Goal: Task Accomplishment & Management: Use online tool/utility

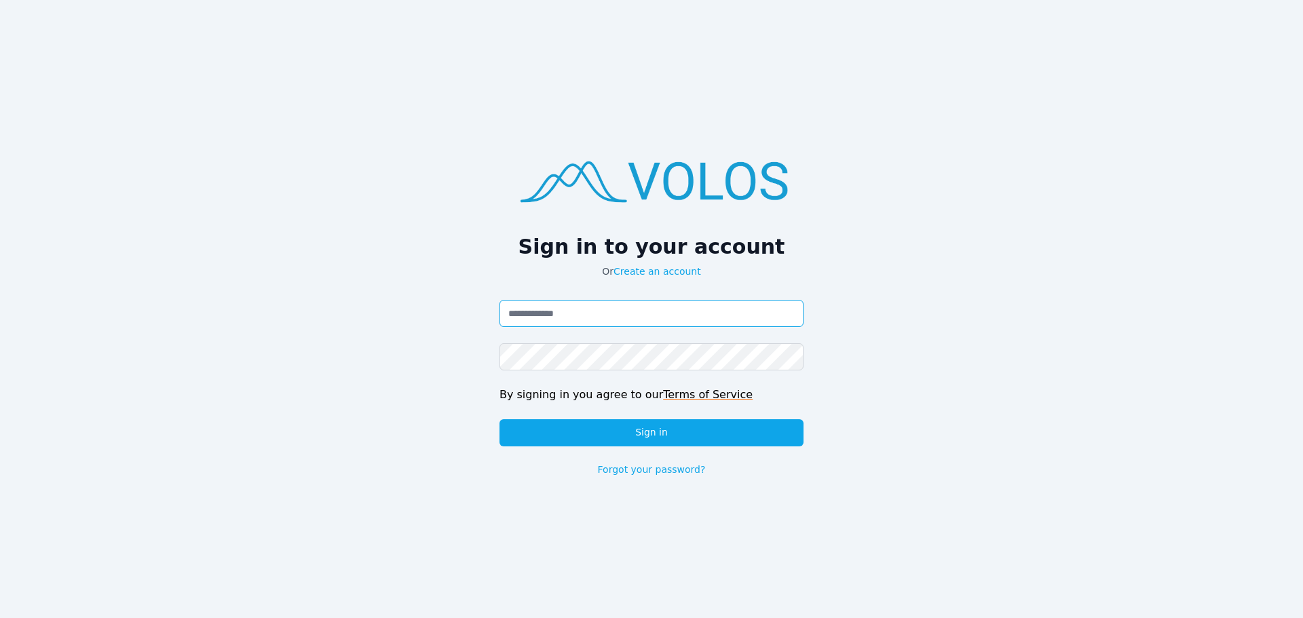
click at [588, 309] on input "Email address" at bounding box center [651, 313] width 304 height 27
type input "**********"
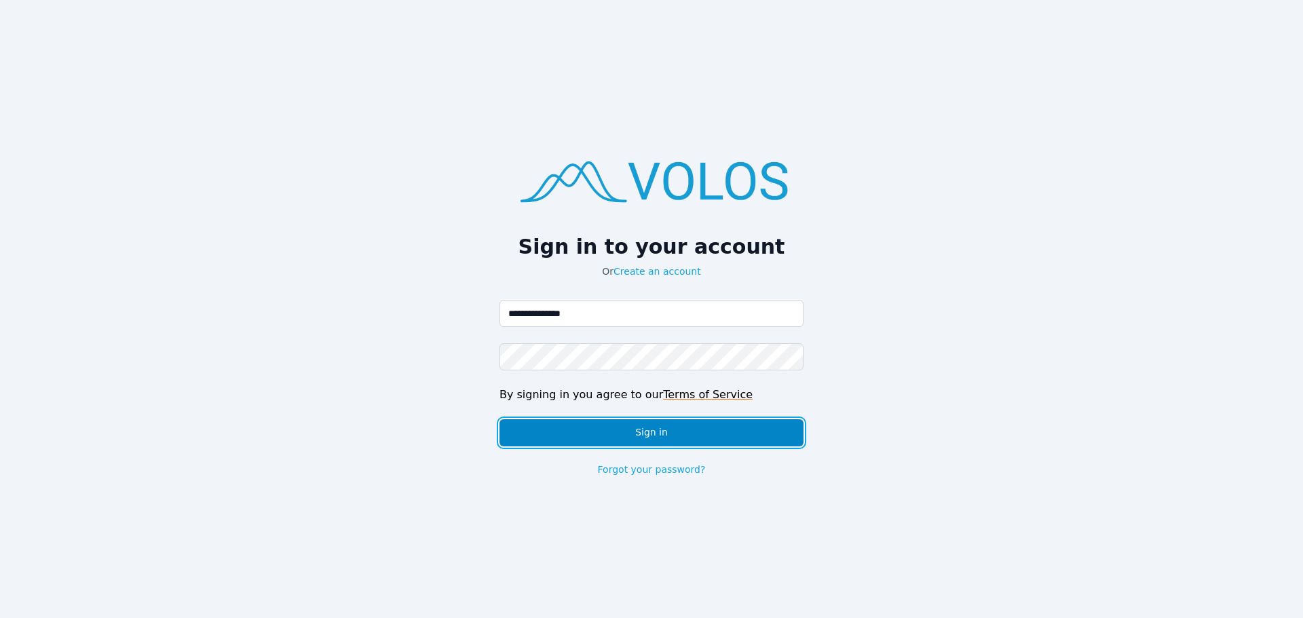
click at [714, 435] on button "Sign in" at bounding box center [651, 432] width 304 height 27
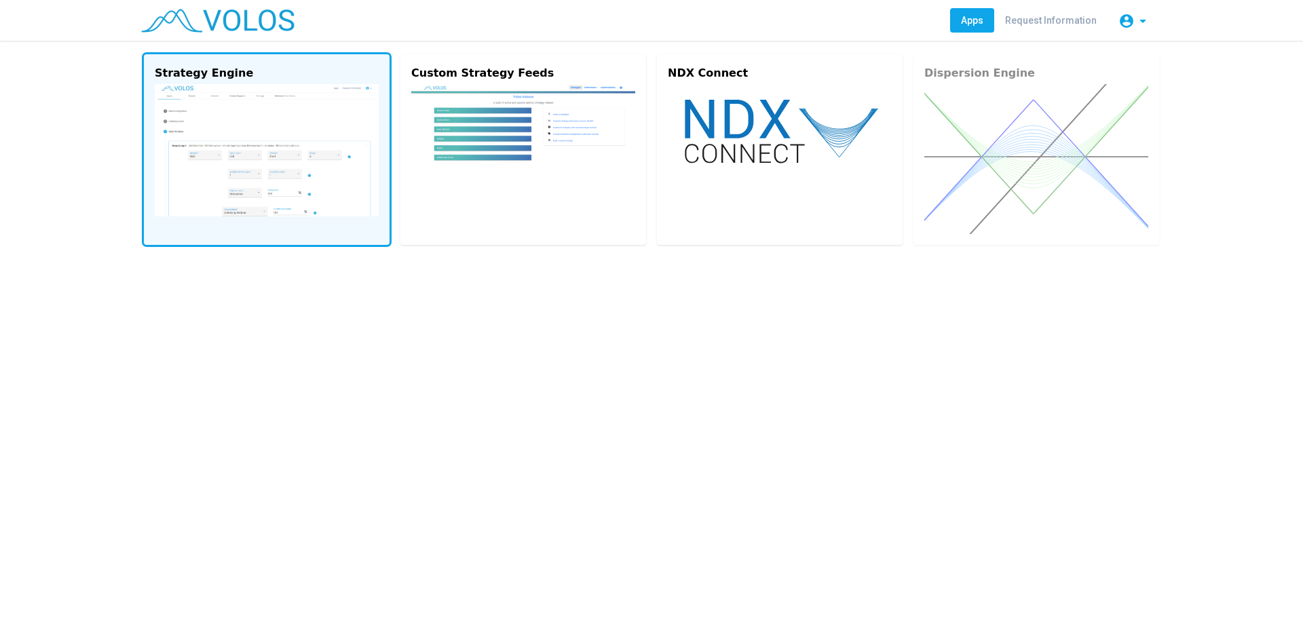
click at [241, 112] on img at bounding box center [267, 150] width 224 height 132
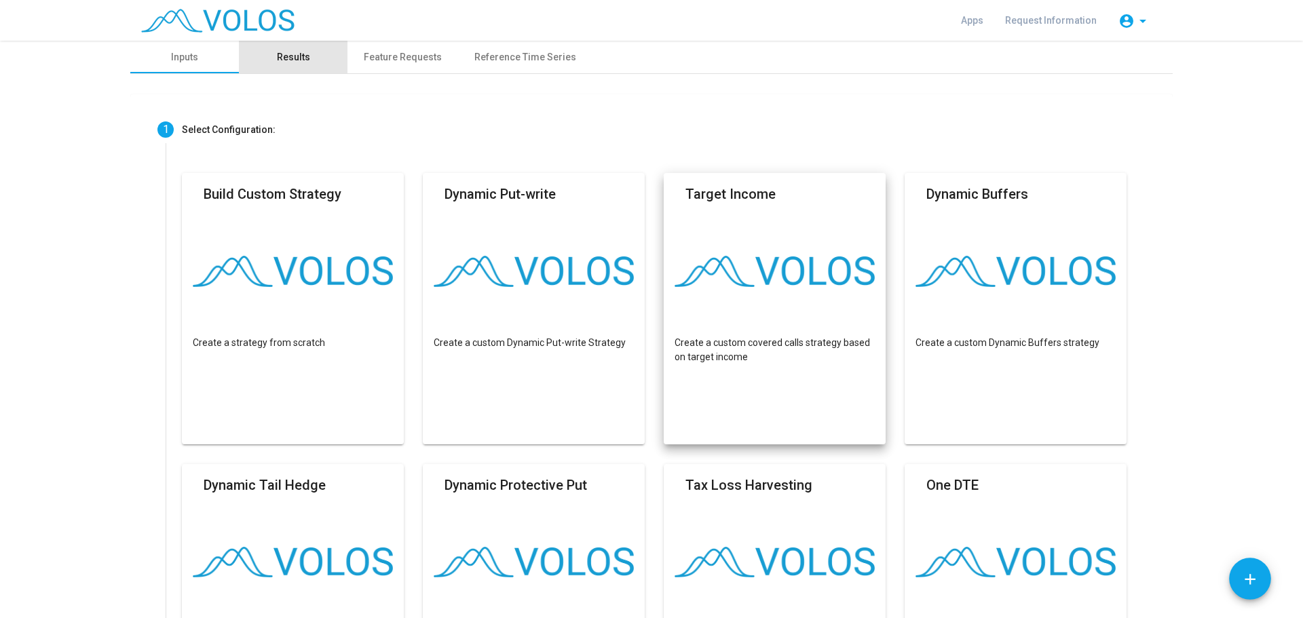
click at [284, 54] on div "Results" at bounding box center [293, 57] width 33 height 14
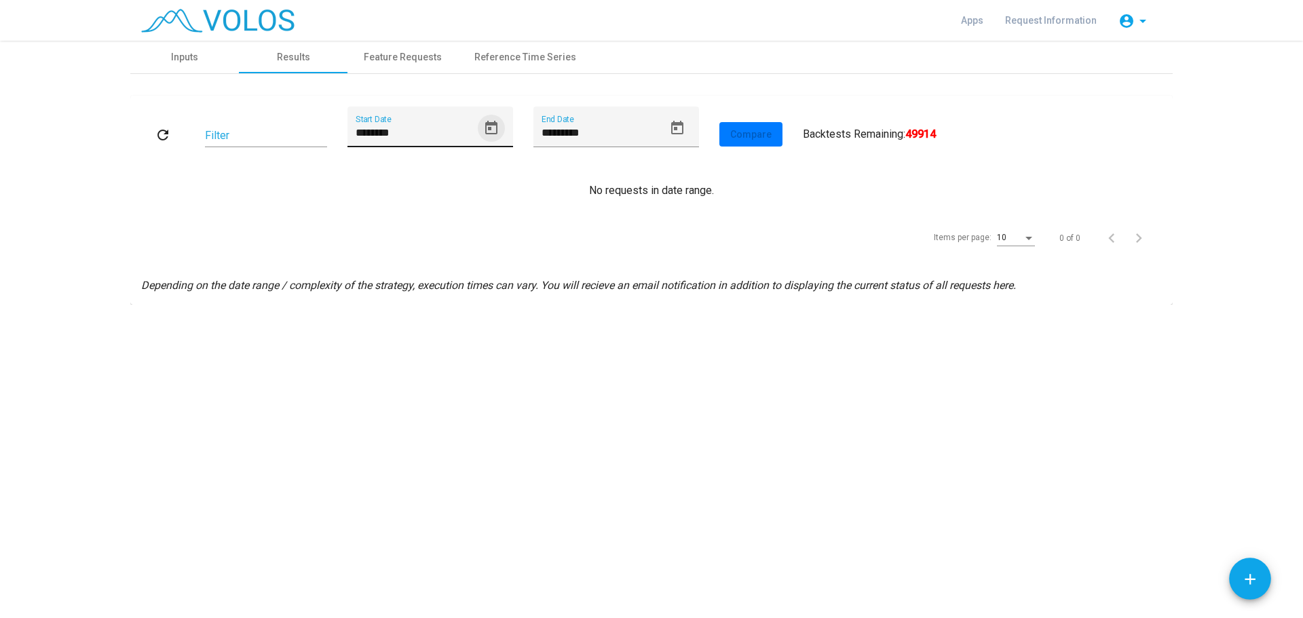
click at [489, 123] on icon "Open calendar" at bounding box center [491, 128] width 12 height 14
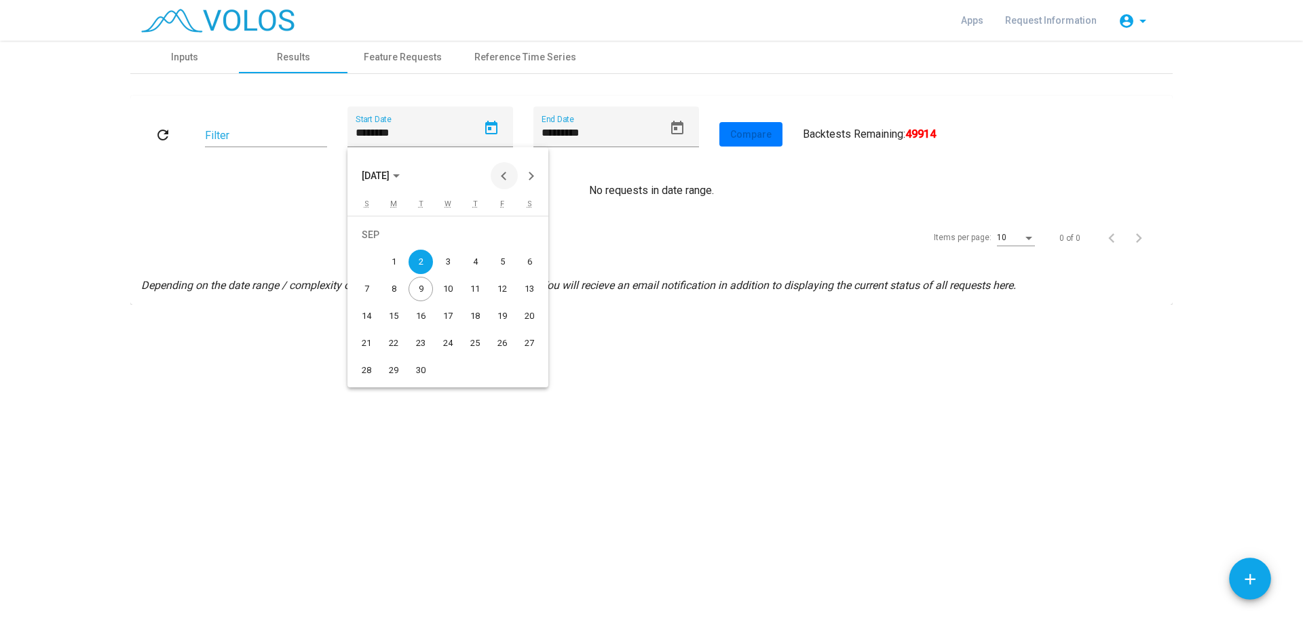
click at [503, 174] on button "Previous month" at bounding box center [504, 175] width 27 height 27
click at [499, 236] on div "1" at bounding box center [502, 235] width 24 height 24
type input "********"
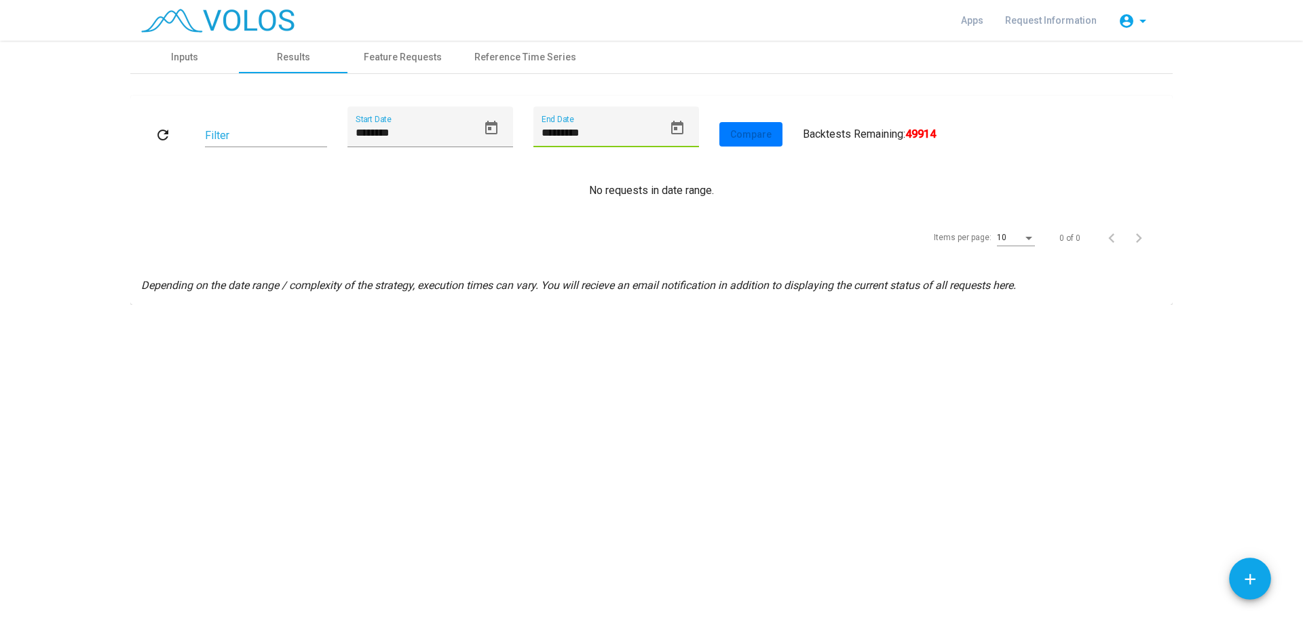
click at [654, 127] on input "*********" at bounding box center [602, 133] width 122 height 12
click at [1027, 238] on div "Items per page:" at bounding box center [1028, 238] width 7 height 3
click at [1001, 356] on span "100" at bounding box center [1016, 360] width 38 height 24
click at [892, 227] on div "Items per page: 100 0 of 0" at bounding box center [651, 238] width 1020 height 38
click at [282, 133] on input "Filter" at bounding box center [266, 136] width 122 height 12
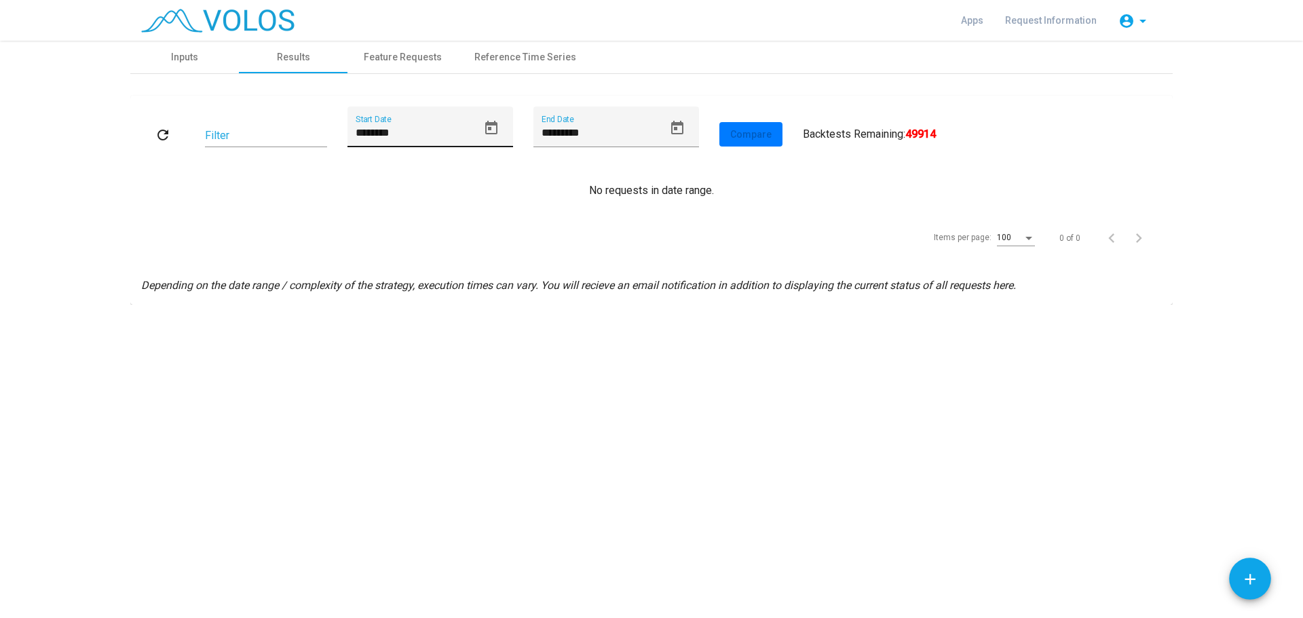
click at [444, 126] on div "******** Start Date" at bounding box center [417, 131] width 122 height 32
click at [182, 56] on div "Inputs" at bounding box center [184, 57] width 27 height 14
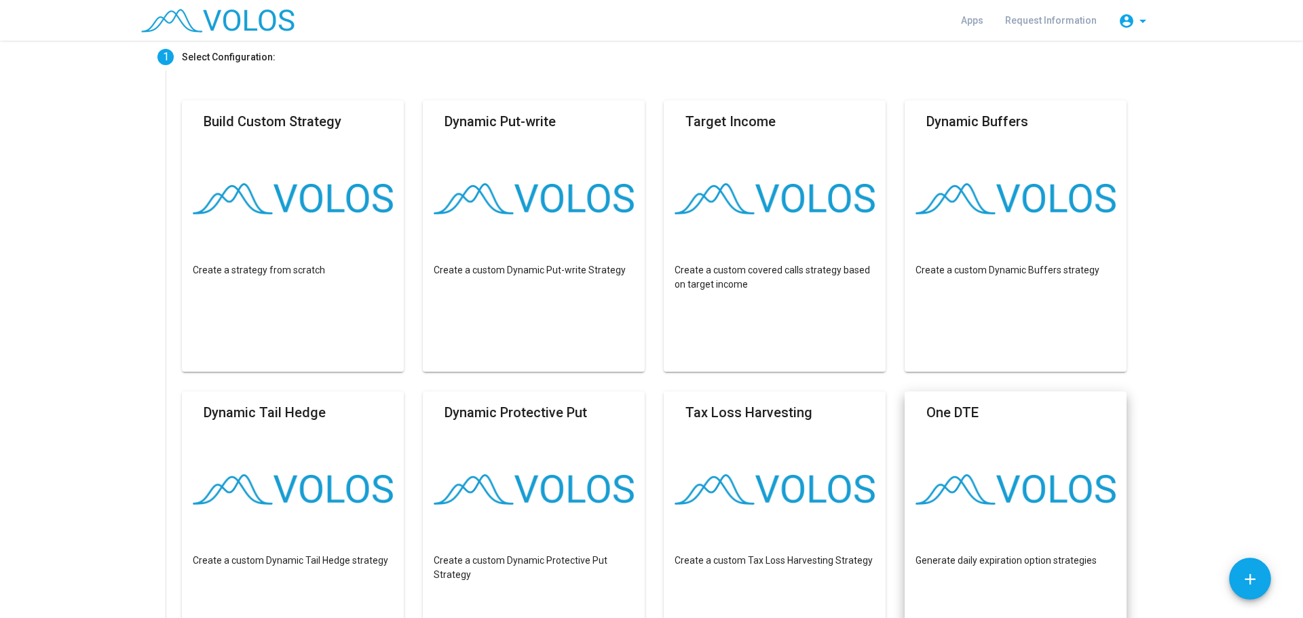
scroll to position [68, 0]
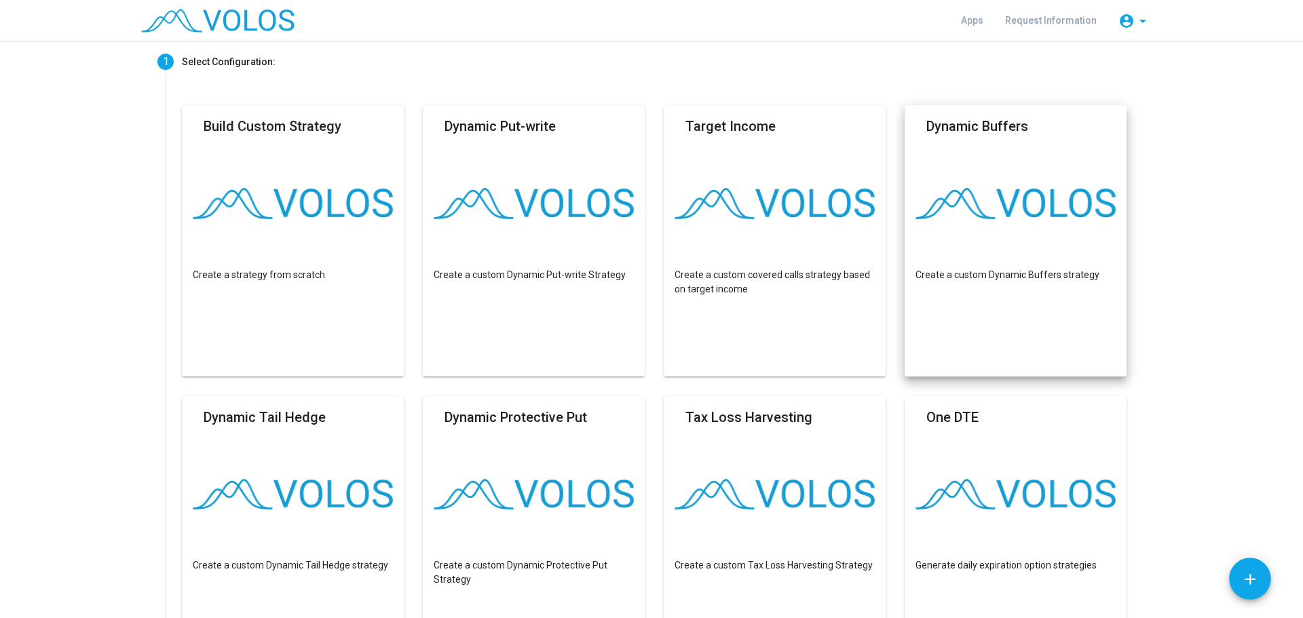
click at [986, 237] on mat-card "Dynamic Buffers Create a custom Dynamic Buffers strategy" at bounding box center [1015, 240] width 222 height 271
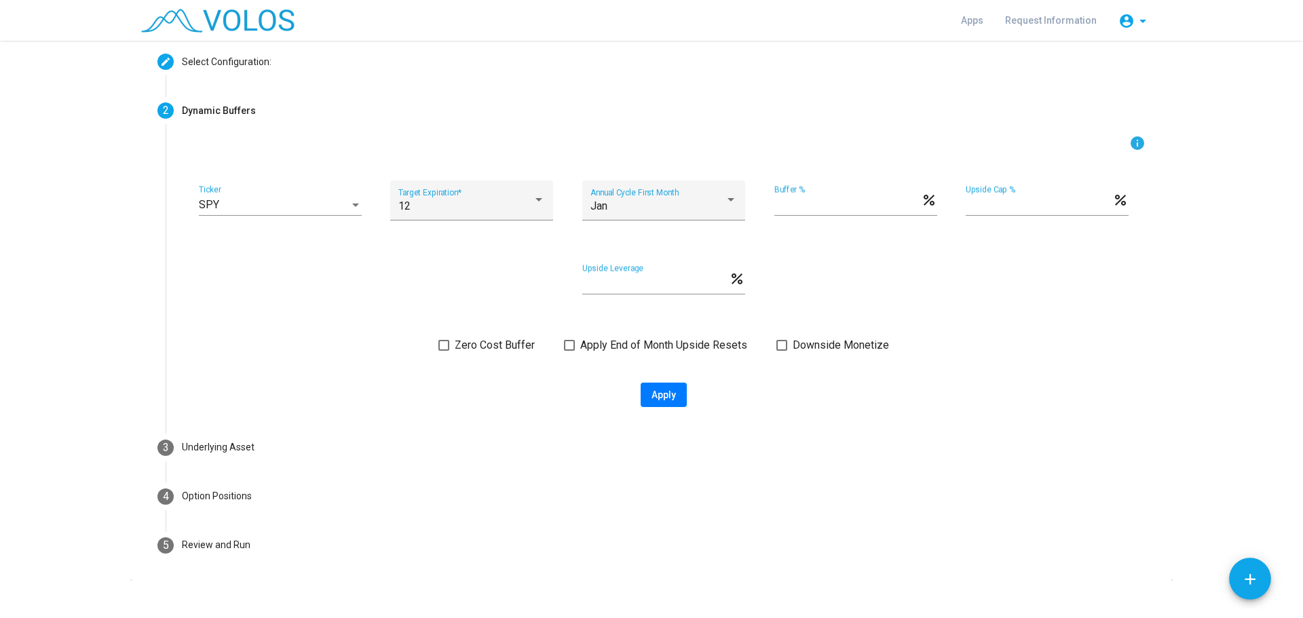
click at [442, 345] on span at bounding box center [443, 345] width 11 height 11
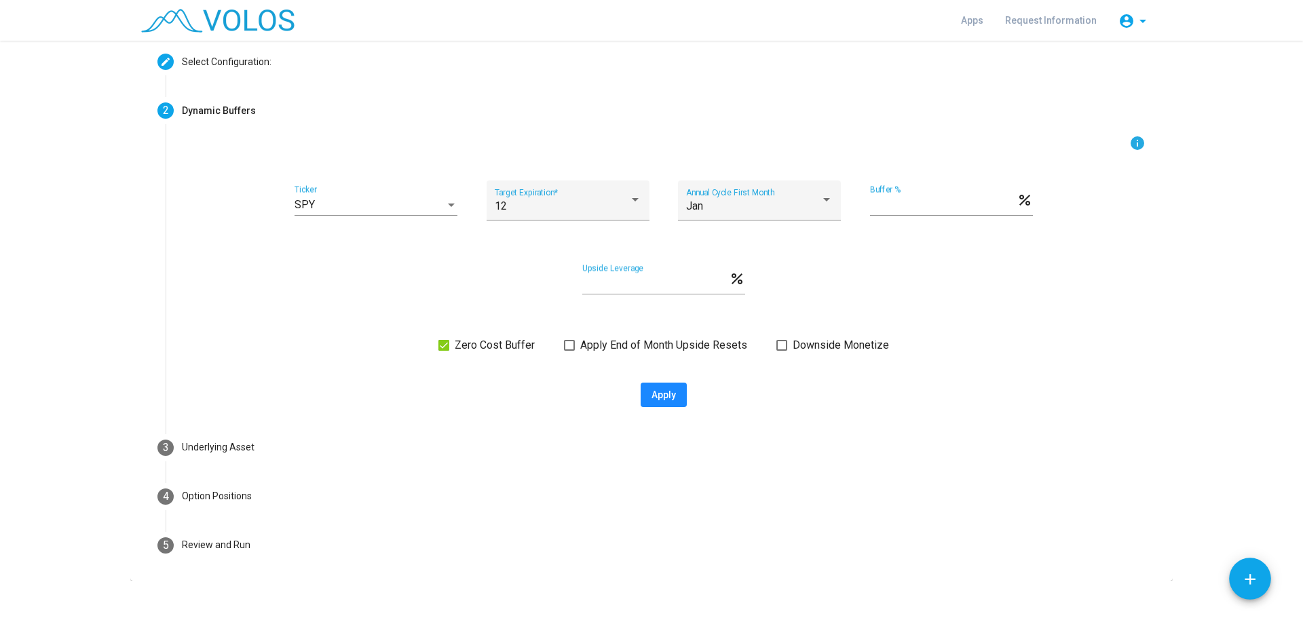
click at [654, 391] on span "Apply" at bounding box center [663, 394] width 24 height 11
type input "**********"
type textarea "**********"
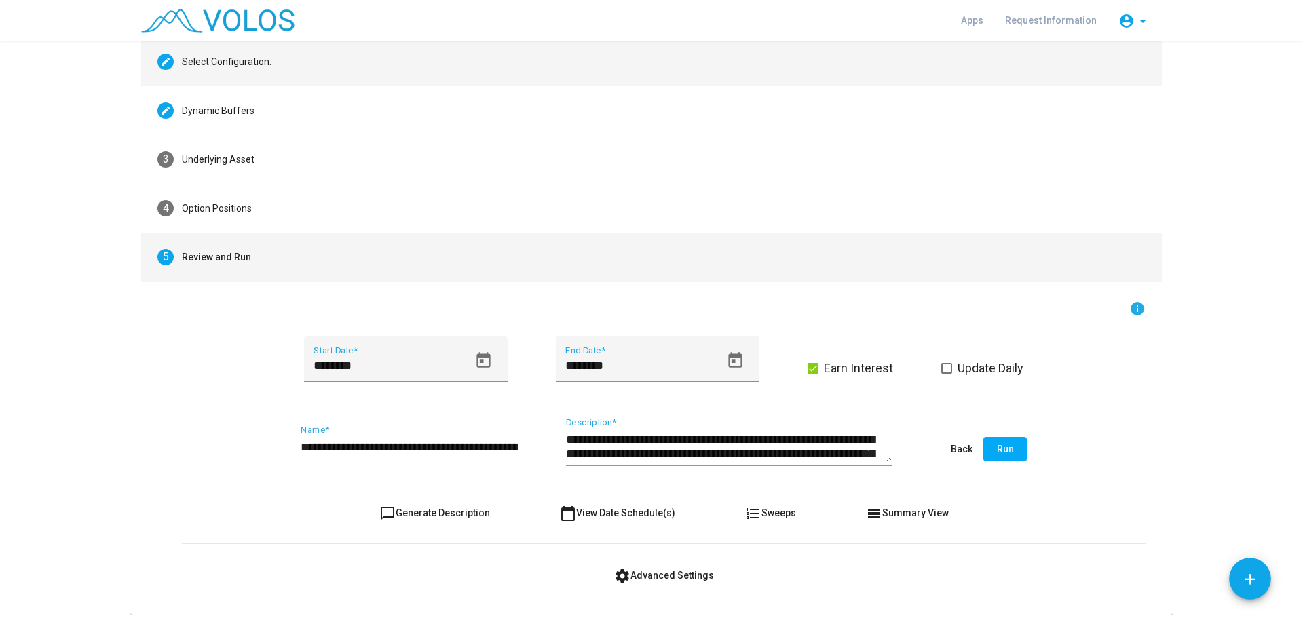
scroll to position [119, 0]
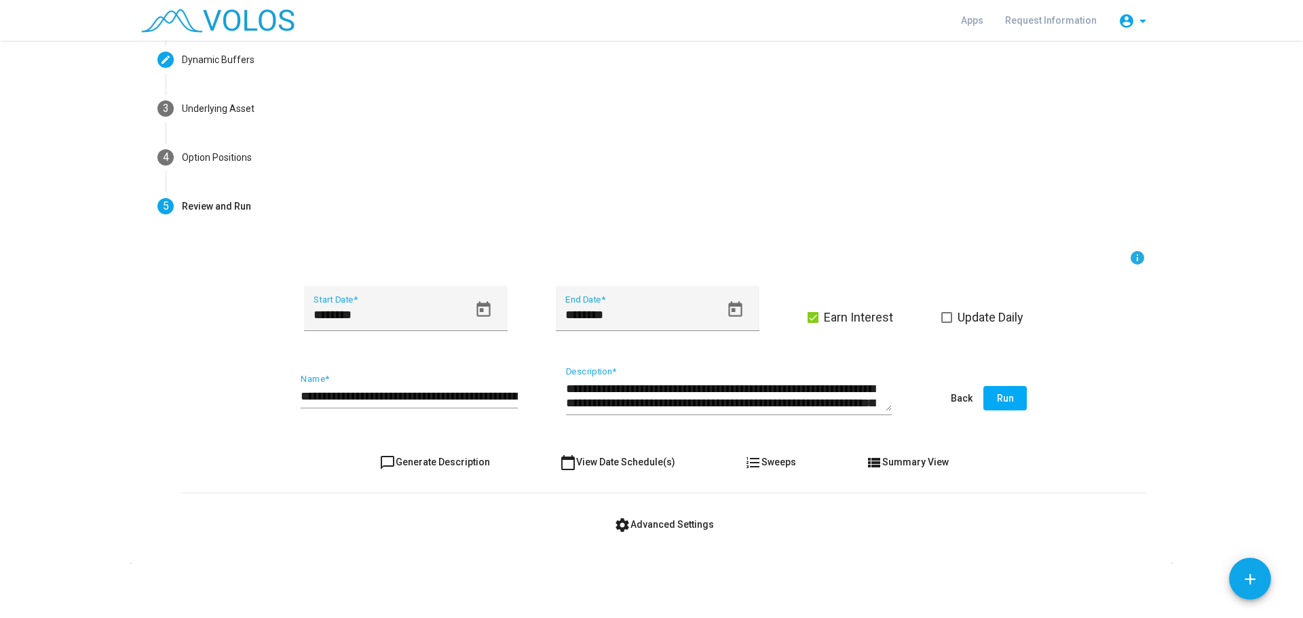
drag, startPoint x: 1001, startPoint y: 398, endPoint x: 497, endPoint y: 349, distance: 506.6
click at [497, 349] on form "**********" at bounding box center [663, 393] width 963 height 287
click at [476, 310] on icon "Open calendar" at bounding box center [483, 309] width 14 height 16
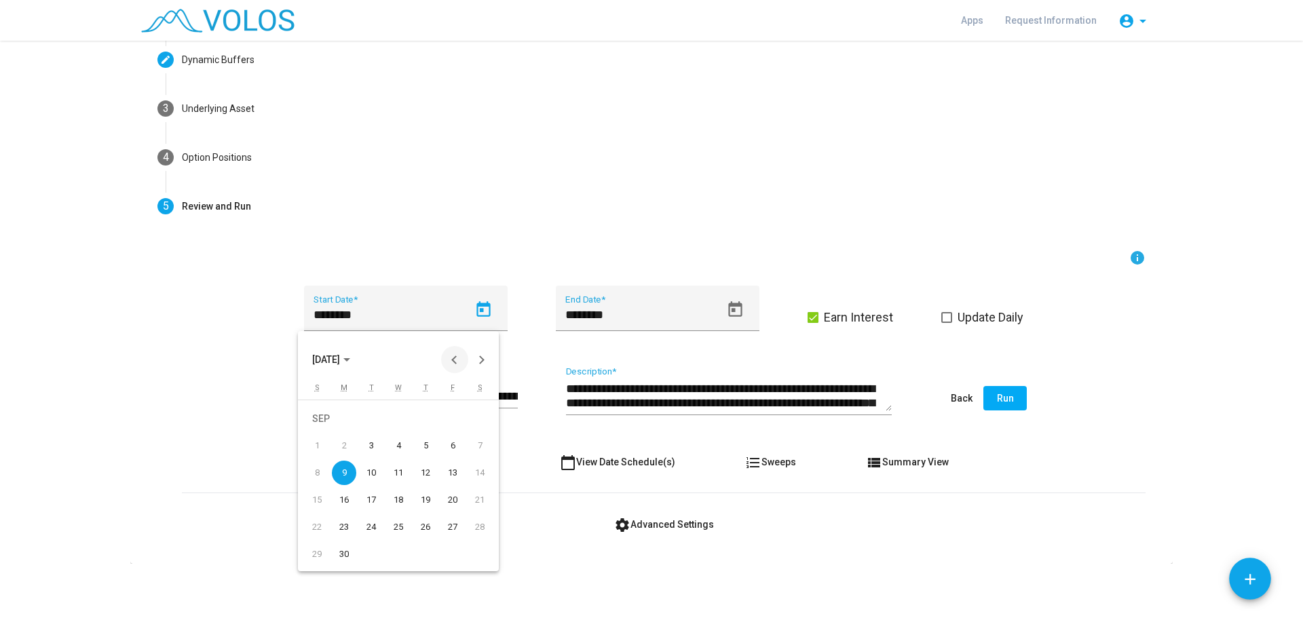
click at [451, 359] on button "Previous month" at bounding box center [454, 359] width 27 height 27
click at [340, 358] on span "[DATE]" at bounding box center [326, 360] width 28 height 11
click at [374, 400] on div "2006" at bounding box center [375, 401] width 43 height 24
click at [326, 424] on div "JAN" at bounding box center [327, 429] width 43 height 24
click at [372, 443] on div "3" at bounding box center [371, 446] width 24 height 24
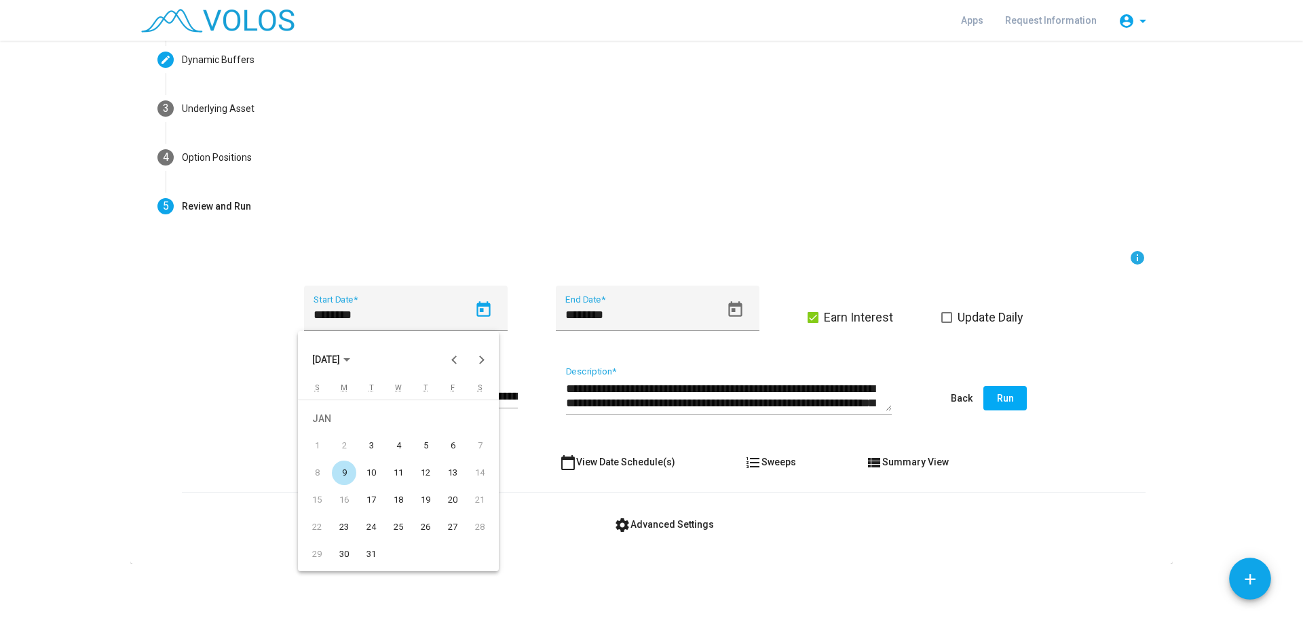
type input "********"
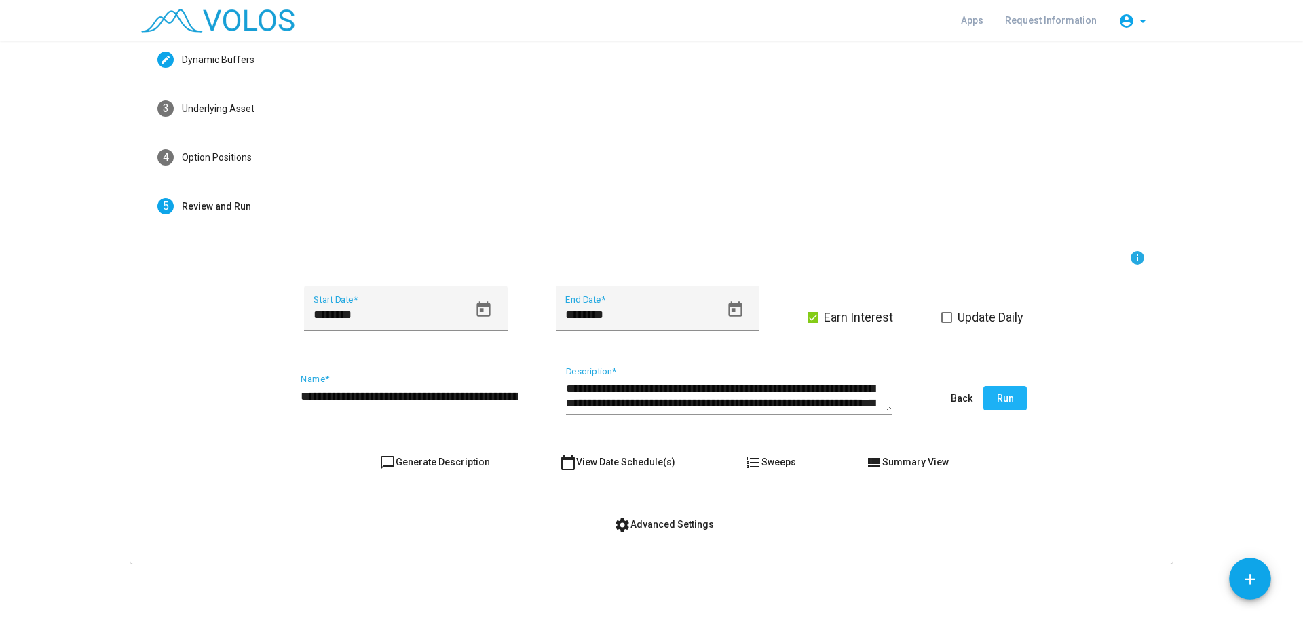
click at [1003, 398] on span "Run" at bounding box center [1005, 398] width 17 height 11
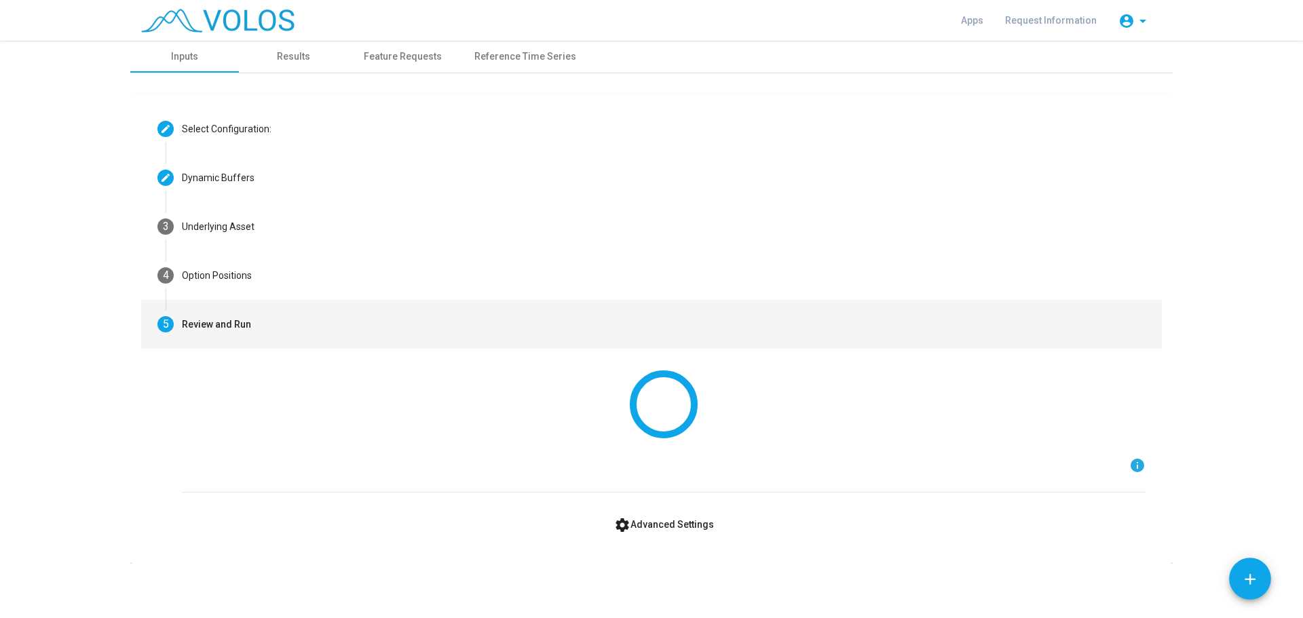
scroll to position [0, 0]
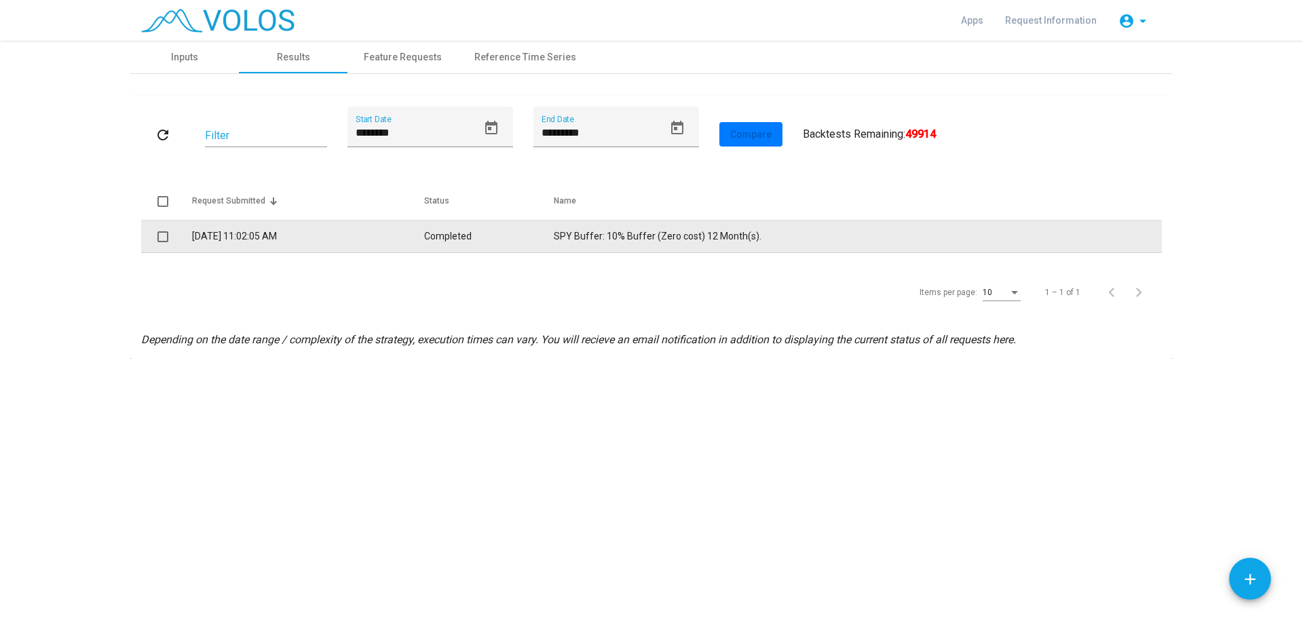
click at [530, 234] on td "Completed" at bounding box center [488, 237] width 129 height 33
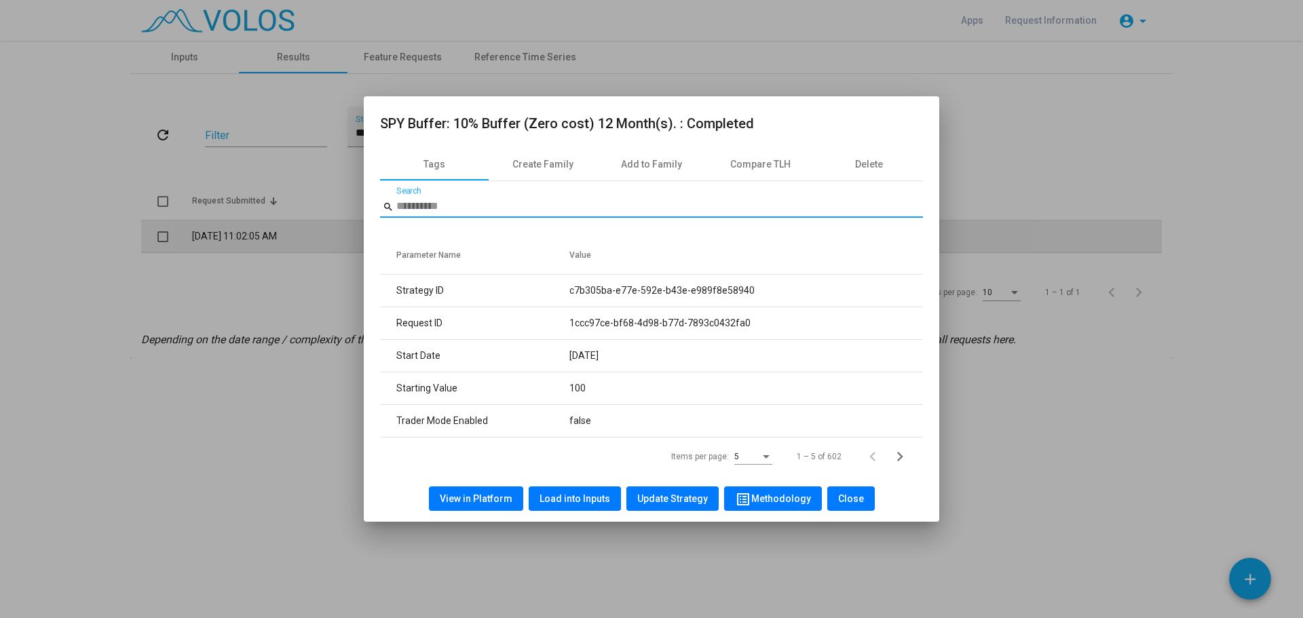
click at [530, 234] on div "search Search Parameter Name Value Strategy ID c7b305ba-e77e-592e-b43e-e989f8e5…" at bounding box center [651, 328] width 543 height 294
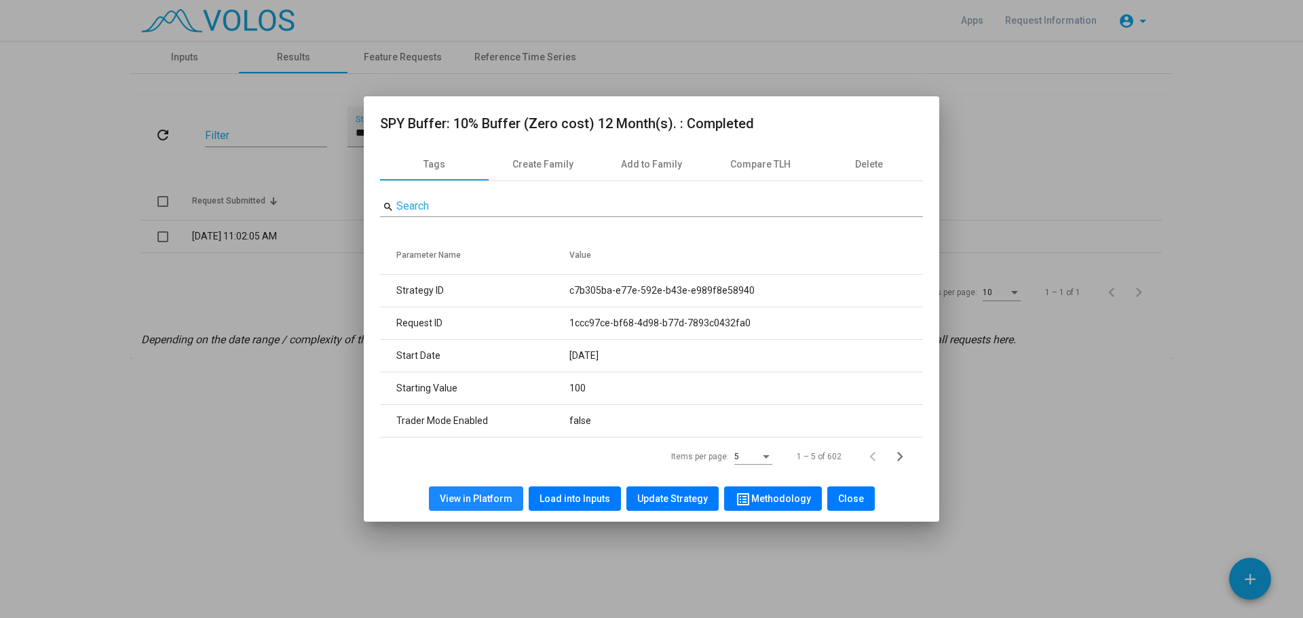
click at [492, 465] on span "View in Platform" at bounding box center [476, 498] width 73 height 11
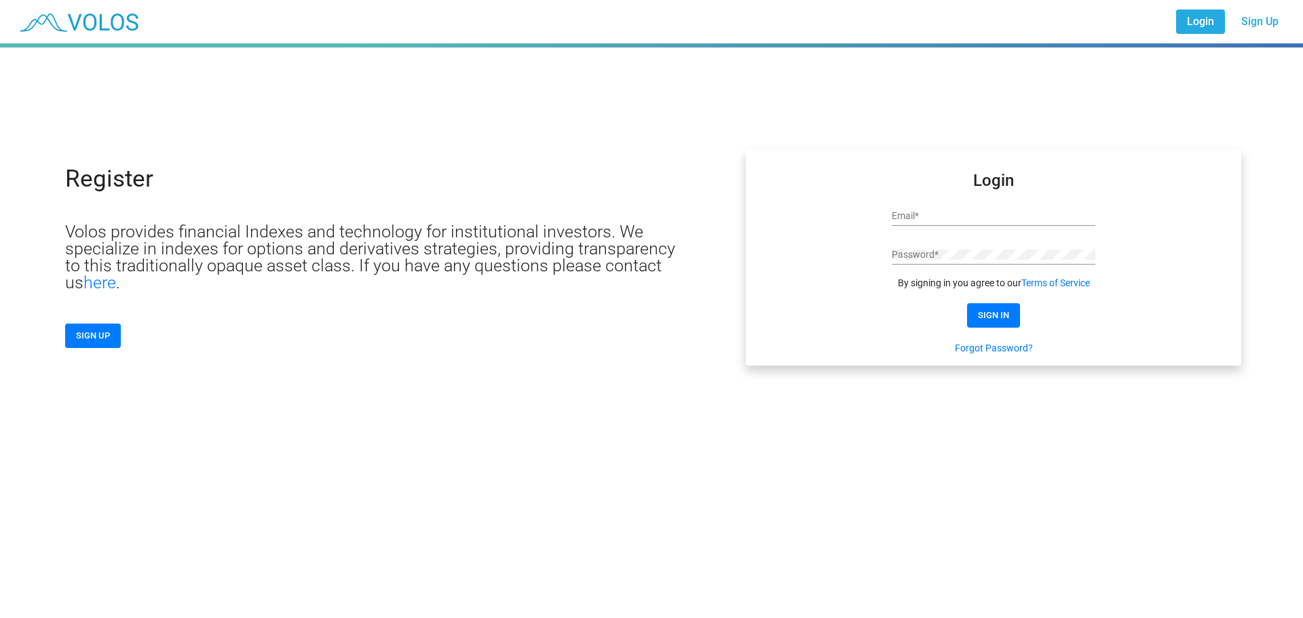
click at [929, 218] on input "Email *" at bounding box center [994, 216] width 204 height 11
type input "**********"
click at [999, 311] on span "SIGN IN" at bounding box center [993, 315] width 31 height 10
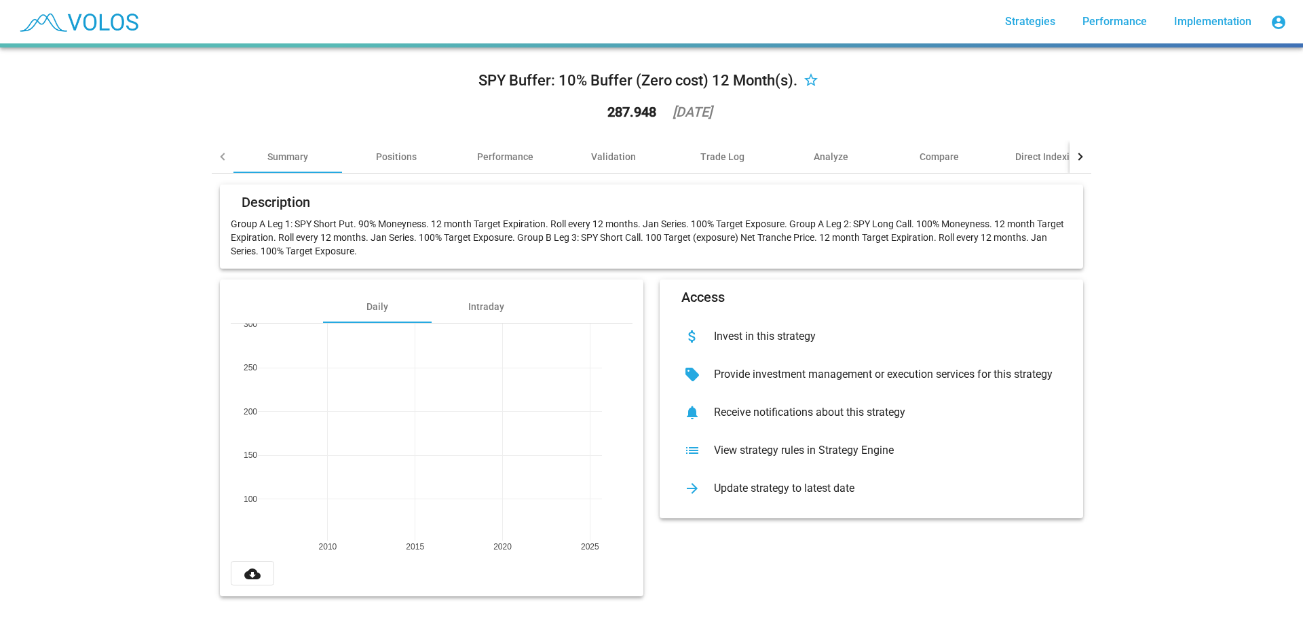
scroll to position [12, 0]
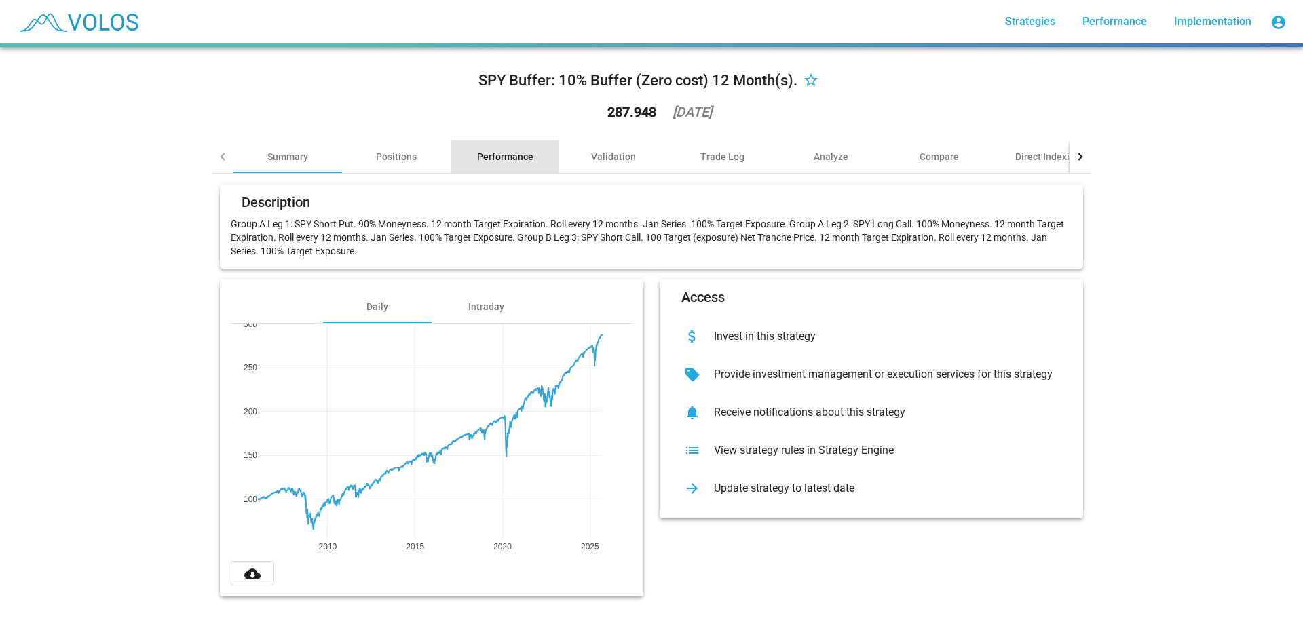
click at [491, 150] on div "Performance" at bounding box center [505, 157] width 56 height 14
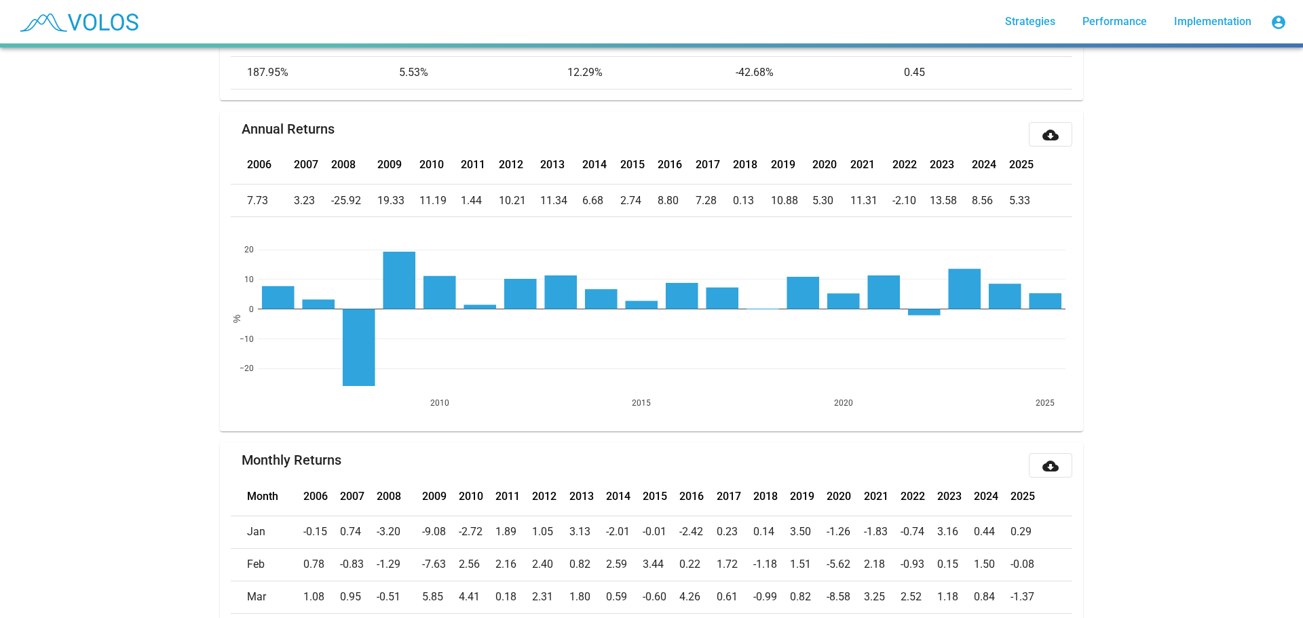
scroll to position [0, 0]
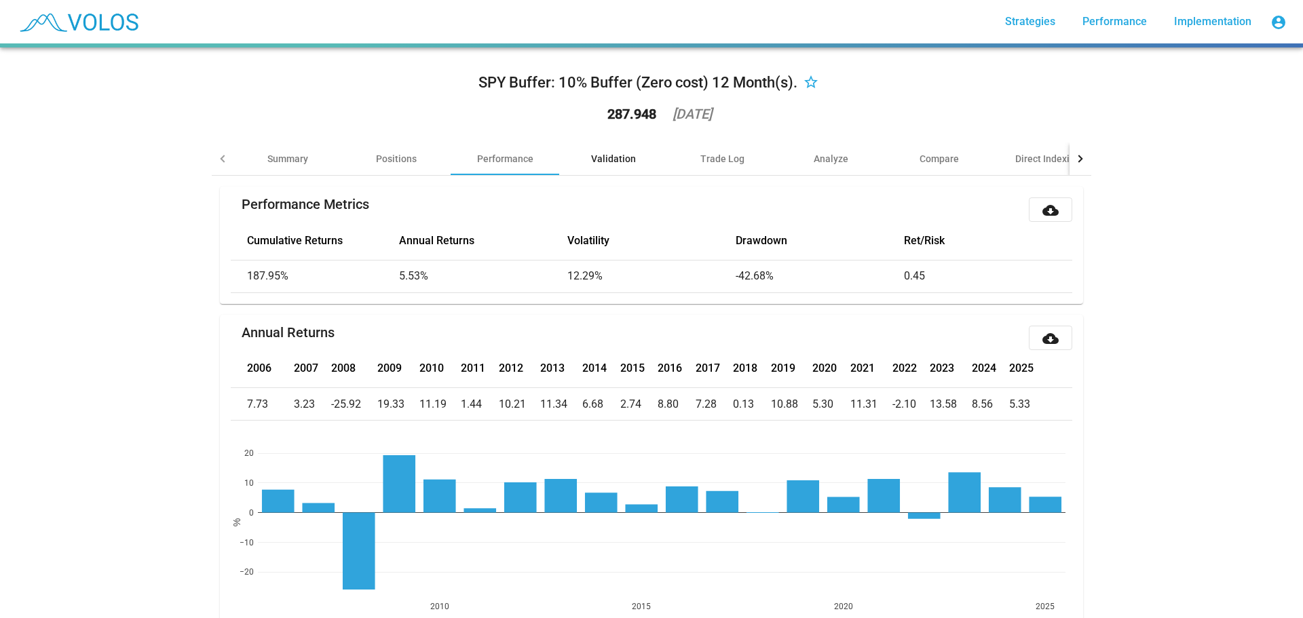
click at [611, 153] on div "Validation" at bounding box center [613, 159] width 45 height 14
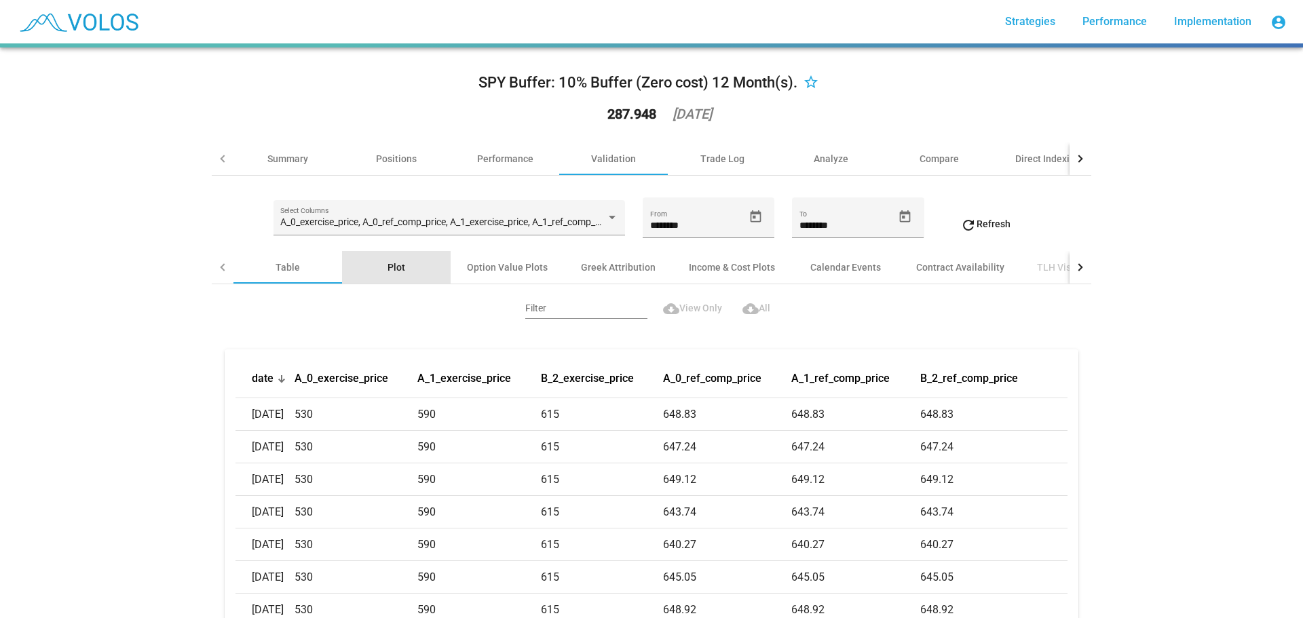
click at [394, 264] on div "Plot" at bounding box center [396, 268] width 18 height 14
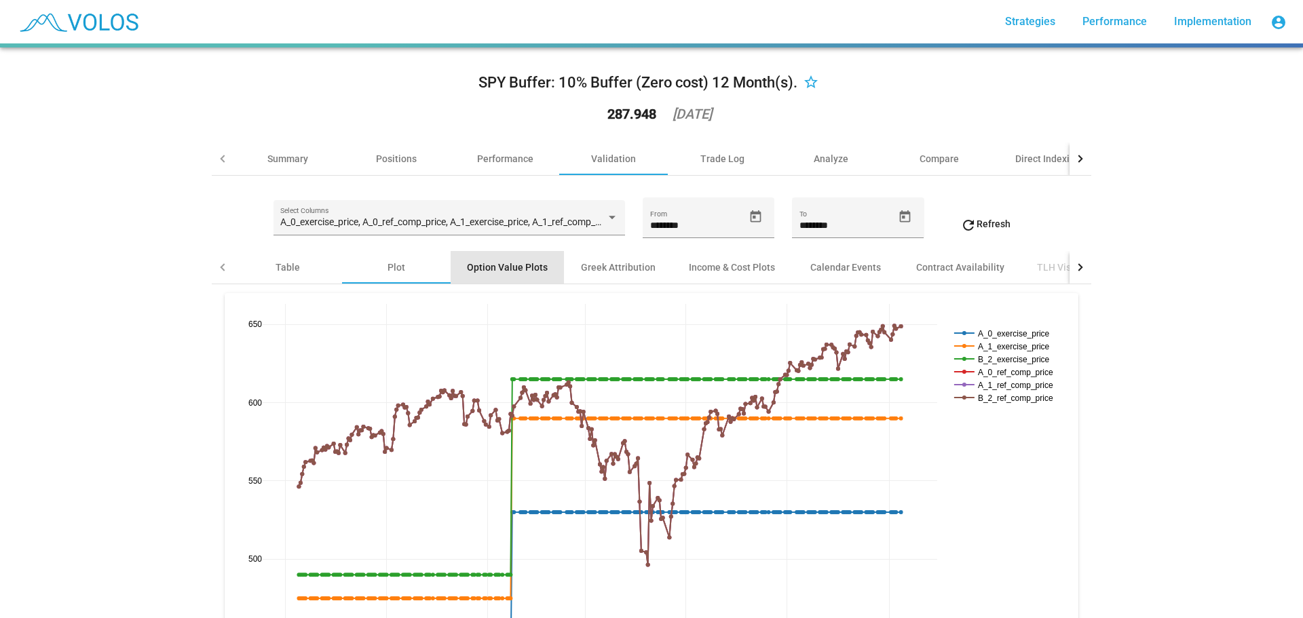
click at [510, 267] on div "Option Value Plots" at bounding box center [507, 268] width 81 height 14
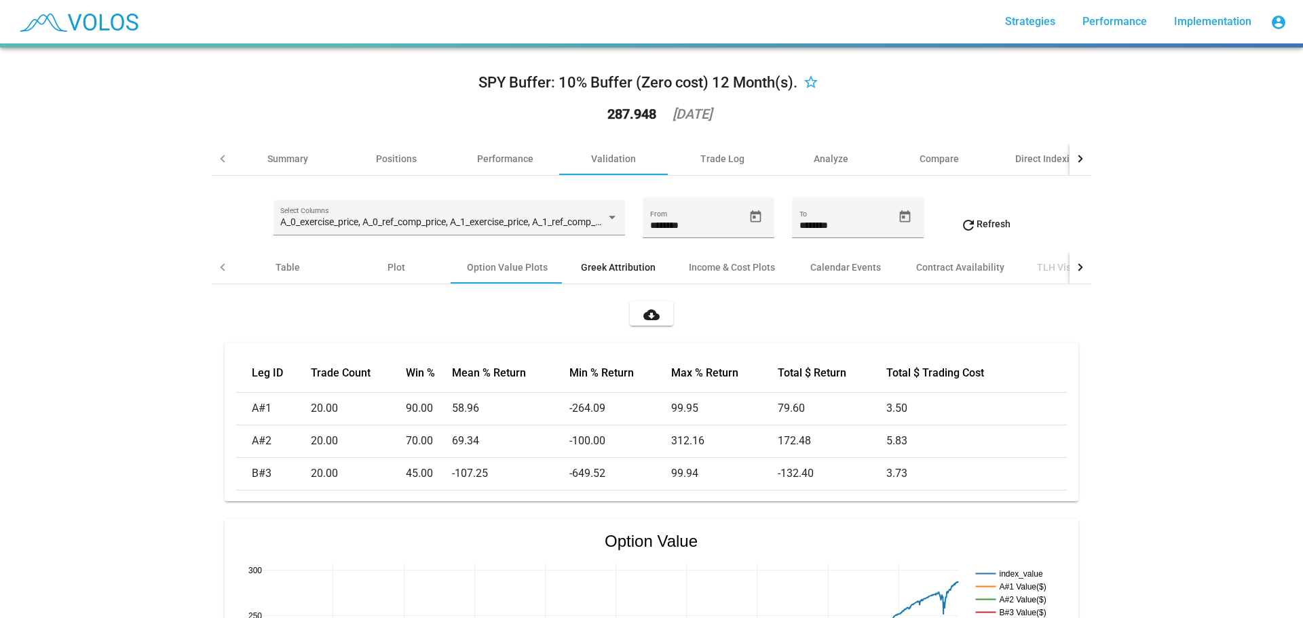
click at [621, 262] on div "Greek Attribution" at bounding box center [618, 268] width 75 height 14
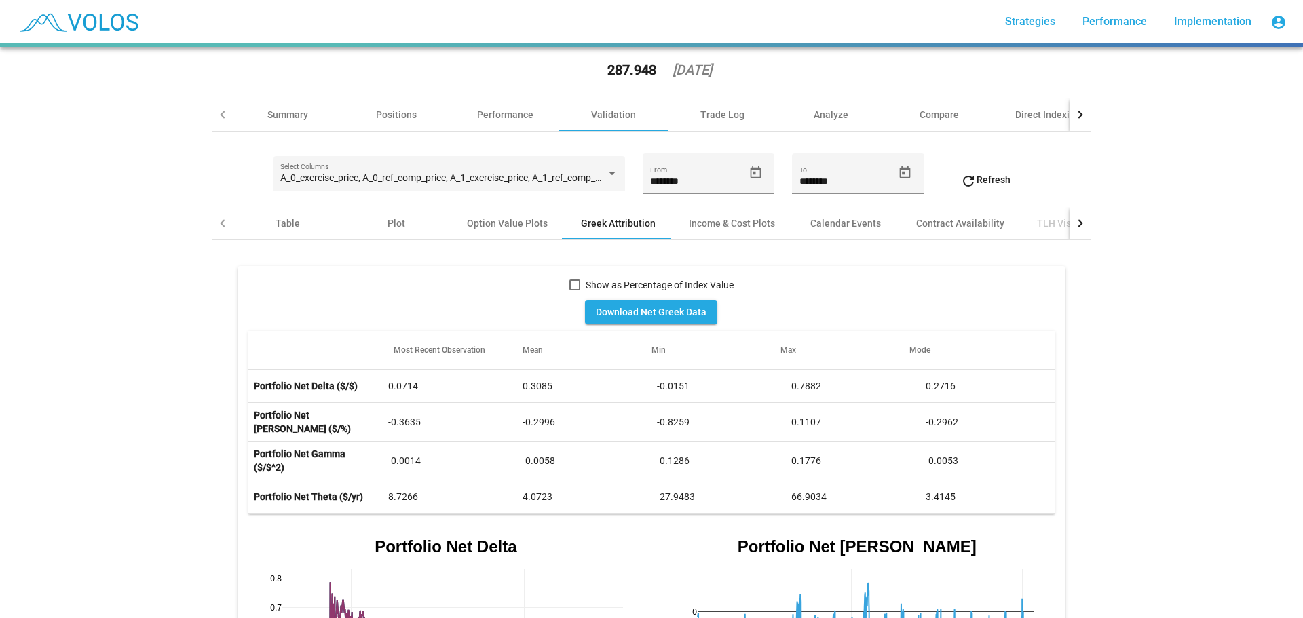
scroll to position [68, 0]
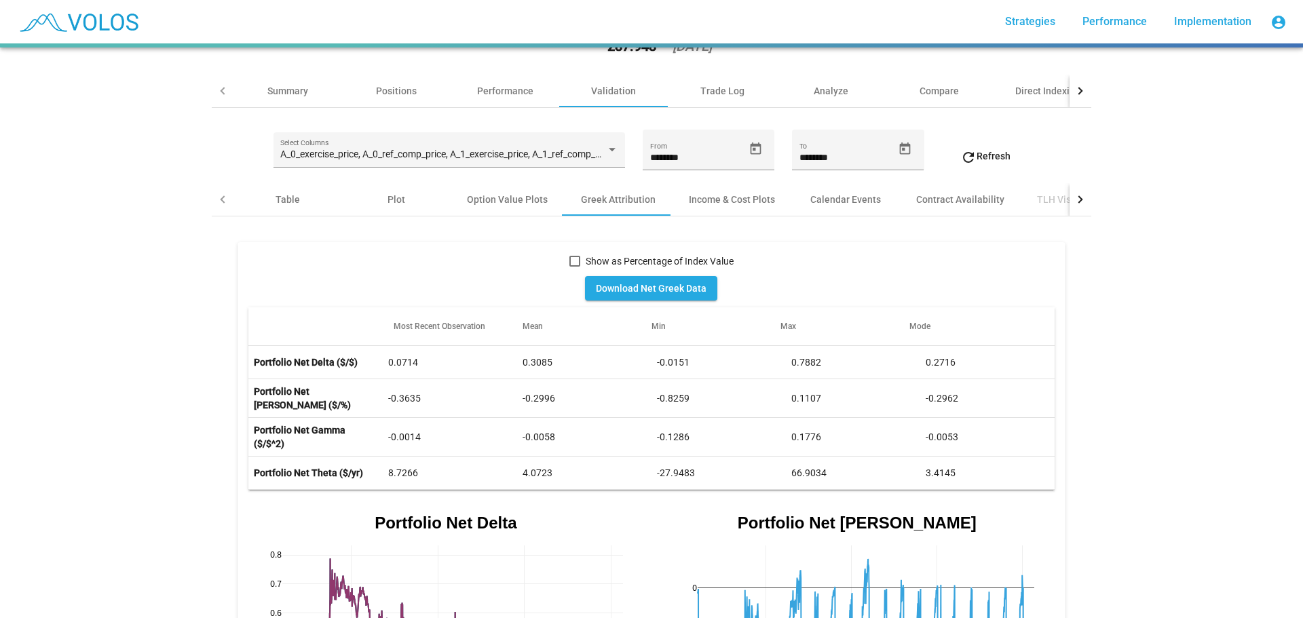
drag, startPoint x: 658, startPoint y: 286, endPoint x: 547, endPoint y: 275, distance: 111.8
click at [547, 275] on div "Download Net Greek Data" at bounding box center [650, 288] width 805 height 38
click at [856, 197] on div "Calendar Events" at bounding box center [845, 200] width 71 height 14
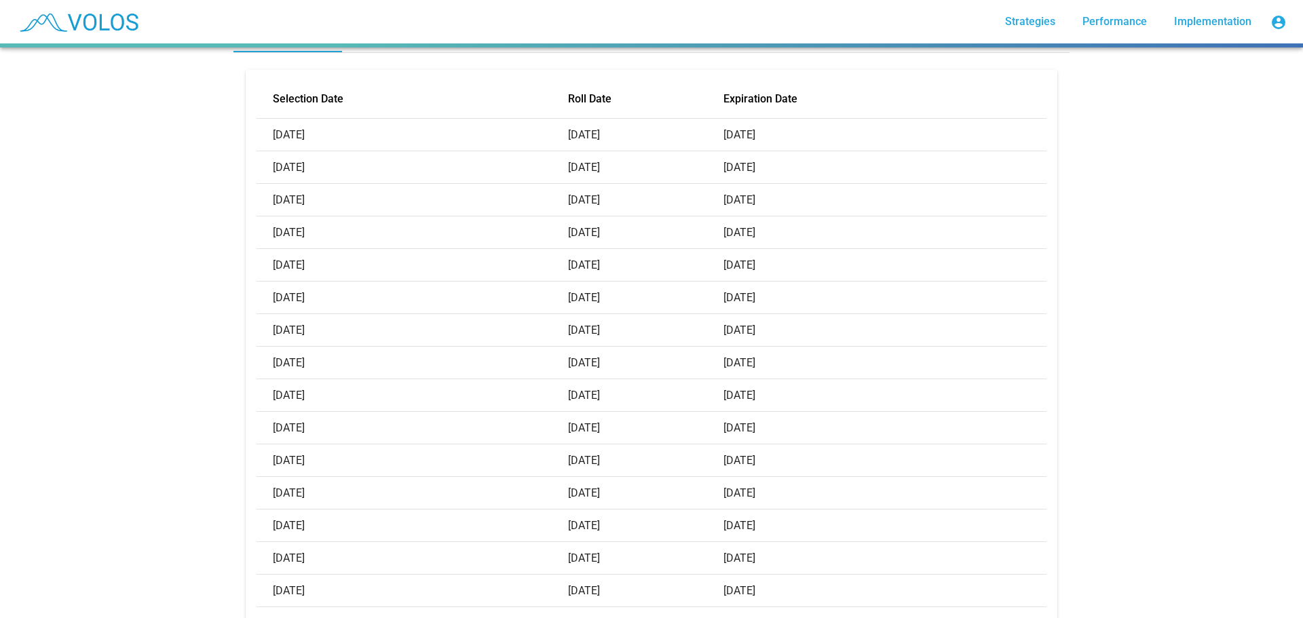
scroll to position [142, 0]
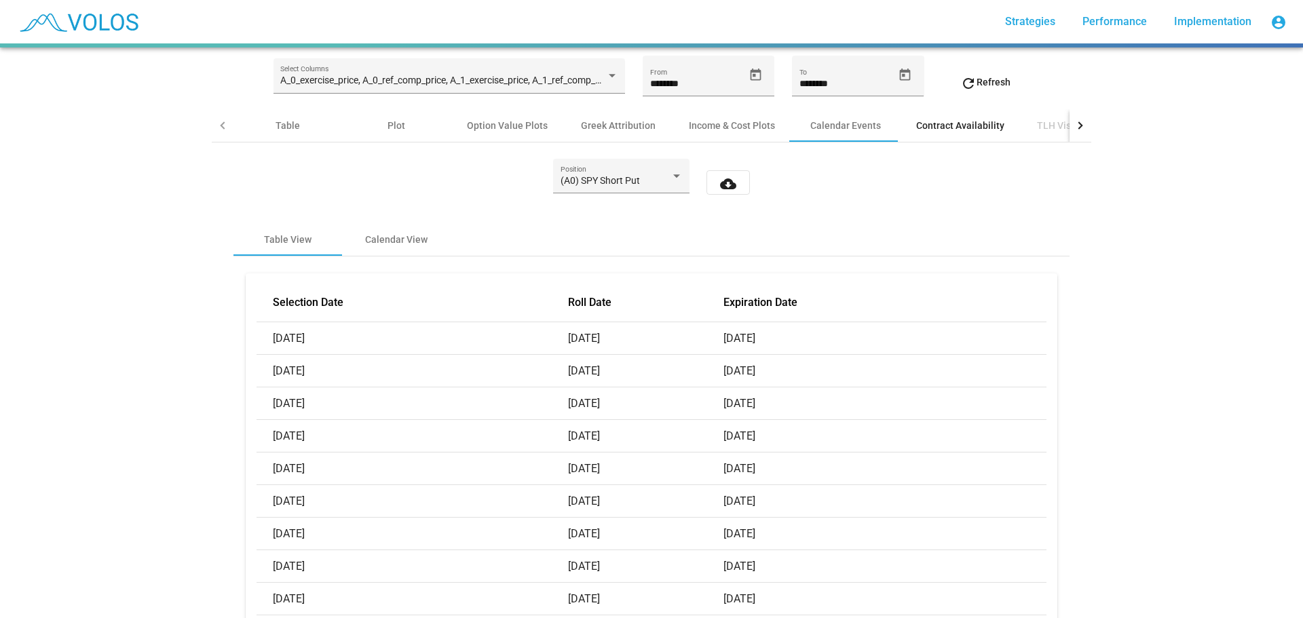
click at [959, 120] on div "Contract Availability" at bounding box center [960, 126] width 88 height 14
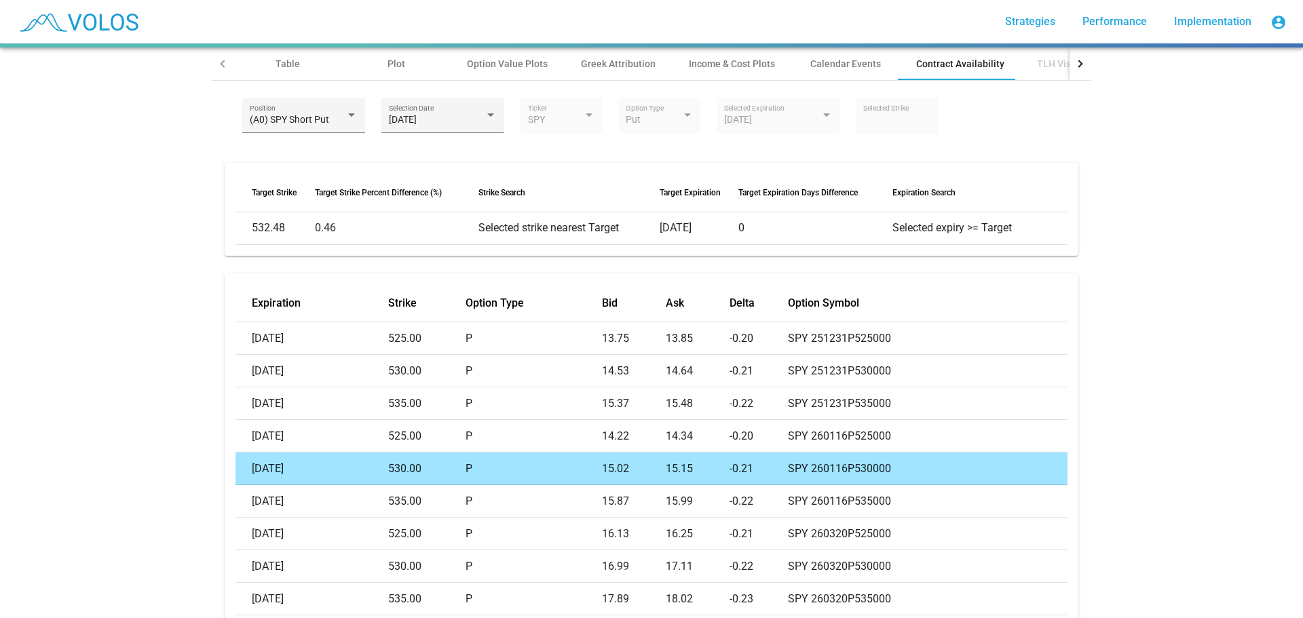
scroll to position [272, 0]
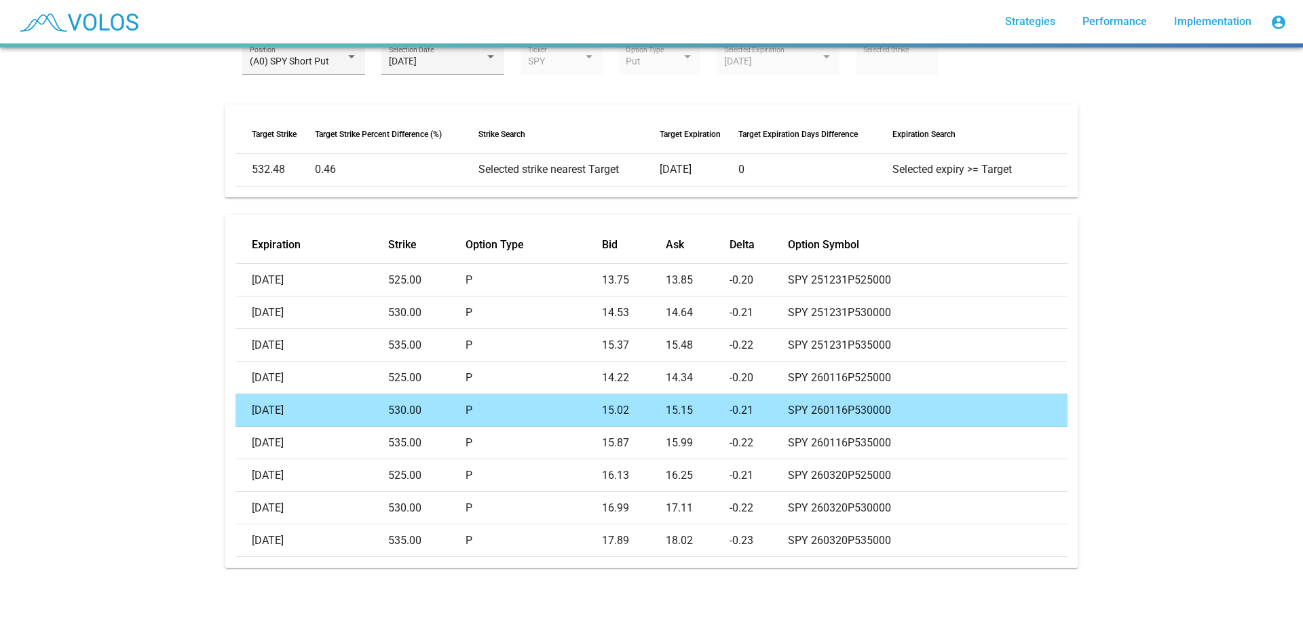
drag, startPoint x: 1291, startPoint y: 302, endPoint x: 1293, endPoint y: 379, distance: 76.7
click at [1296, 377] on div "SPY Buffer: 10% Buffer (Zero cost) 12 Month(s). star_border 287.948 2025-09-08 …" at bounding box center [651, 332] width 1303 height 571
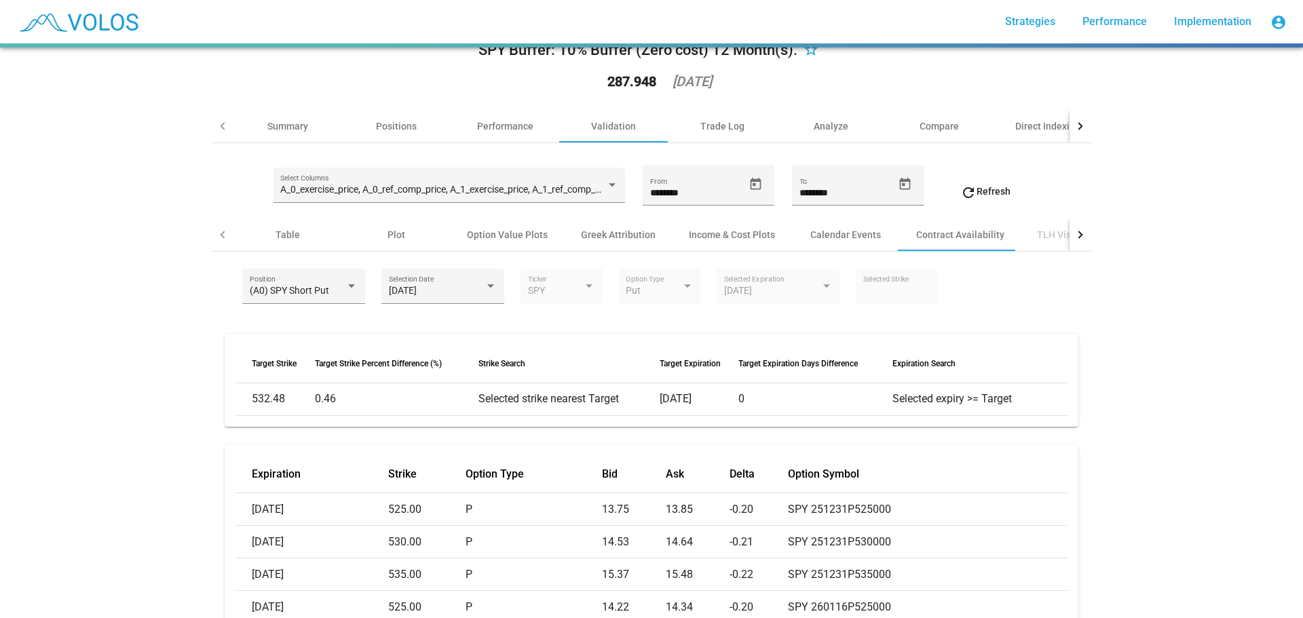
scroll to position [0, 0]
